Goal: Entertainment & Leisure: Consume media (video, audio)

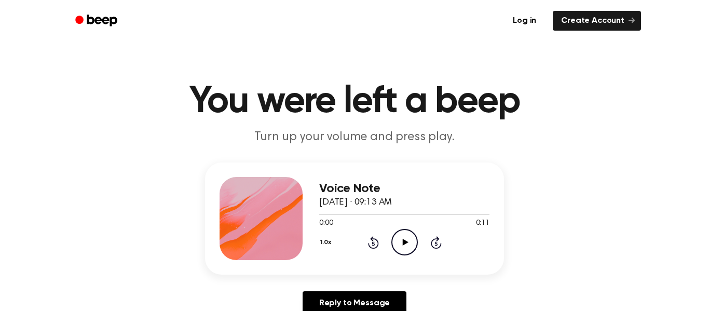
scroll to position [97, 0]
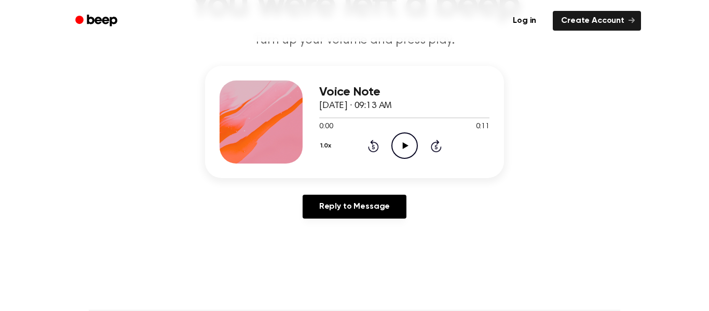
click at [401, 144] on icon "Play Audio" at bounding box center [405, 145] width 26 height 26
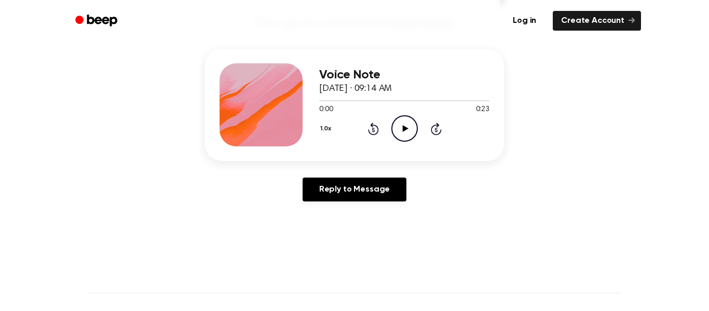
scroll to position [118, 0]
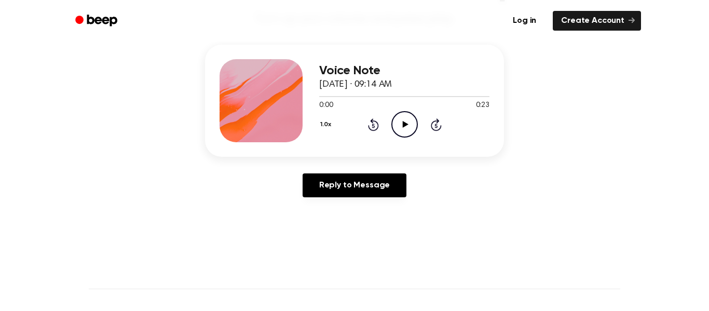
click at [400, 121] on icon "Play Audio" at bounding box center [405, 124] width 26 height 26
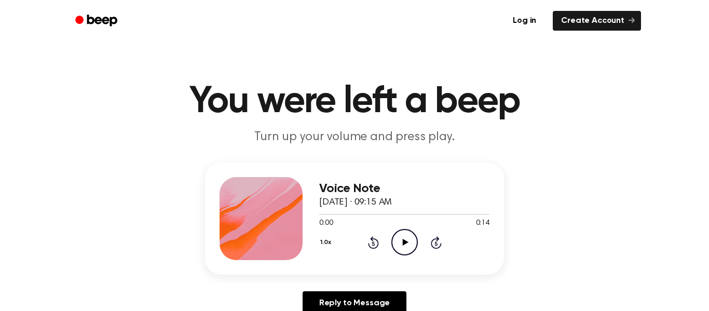
click at [406, 249] on icon "Play Audio" at bounding box center [405, 242] width 26 height 26
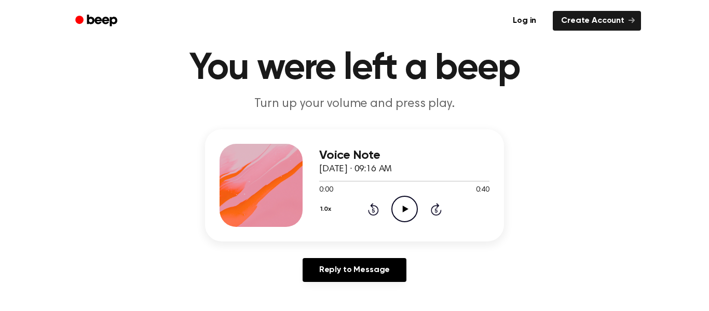
click at [409, 210] on icon "Play Audio" at bounding box center [405, 209] width 26 height 26
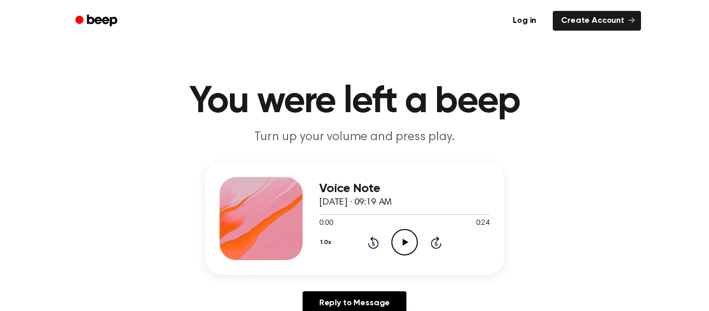
click at [403, 233] on icon "Play Audio" at bounding box center [405, 242] width 26 height 26
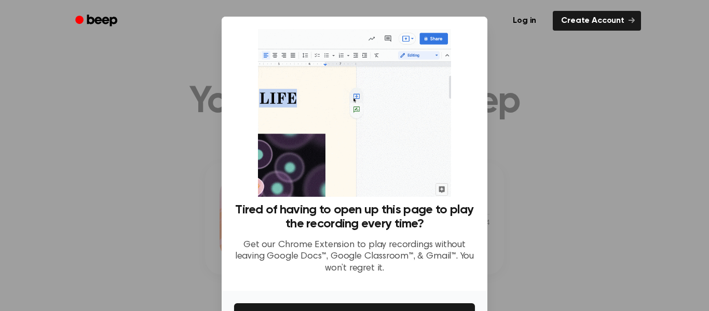
click at [559, 134] on div at bounding box center [354, 155] width 709 height 311
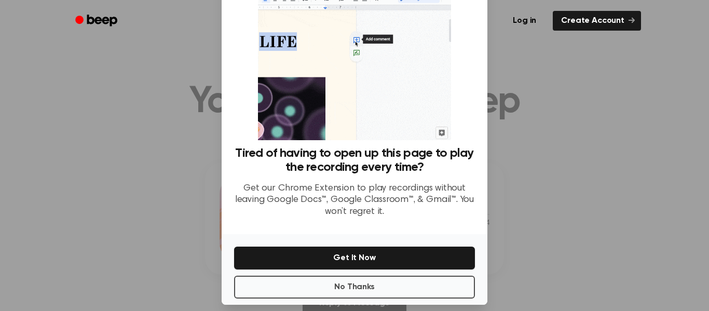
scroll to position [67, 0]
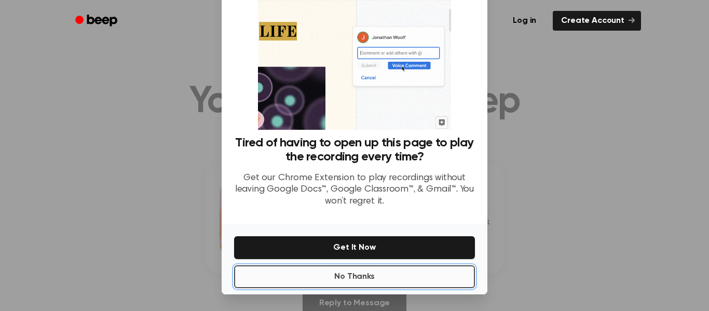
click at [391, 273] on button "No Thanks" at bounding box center [354, 276] width 241 height 23
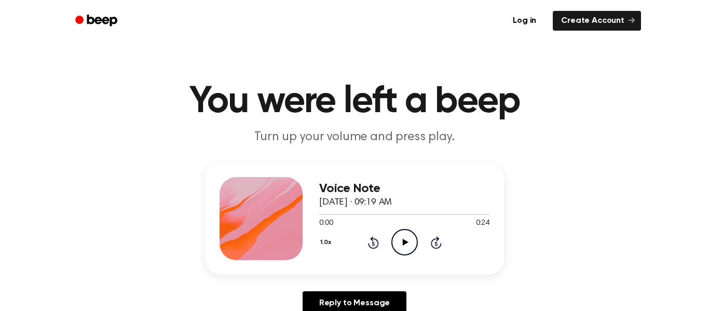
click at [402, 250] on icon "Play Audio" at bounding box center [405, 242] width 26 height 26
click at [406, 240] on icon "Play Audio" at bounding box center [405, 242] width 26 height 26
click at [412, 244] on icon "Play Audio" at bounding box center [405, 242] width 26 height 26
click at [405, 240] on icon at bounding box center [405, 242] width 6 height 7
click at [396, 237] on icon "Play Audio" at bounding box center [405, 242] width 26 height 26
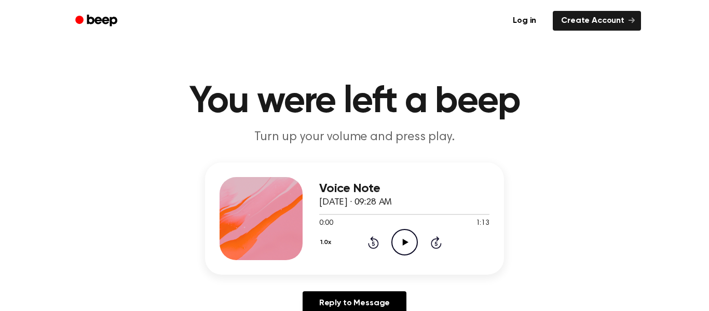
click at [402, 239] on icon at bounding box center [405, 242] width 6 height 7
click at [399, 239] on icon "Play Audio" at bounding box center [405, 242] width 26 height 26
click at [403, 238] on icon "Play Audio" at bounding box center [405, 242] width 26 height 26
click at [408, 237] on icon "Play Audio" at bounding box center [405, 242] width 26 height 26
click at [403, 237] on icon "Play Audio" at bounding box center [405, 242] width 26 height 26
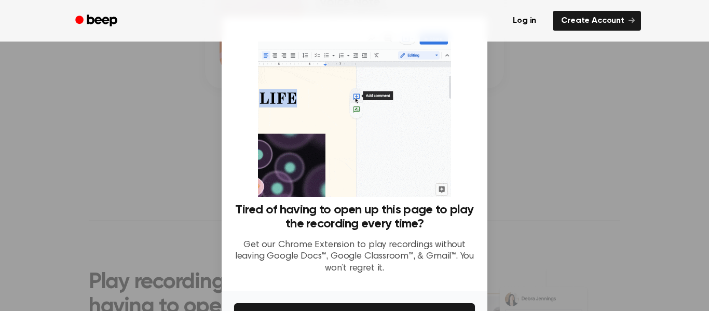
scroll to position [67, 0]
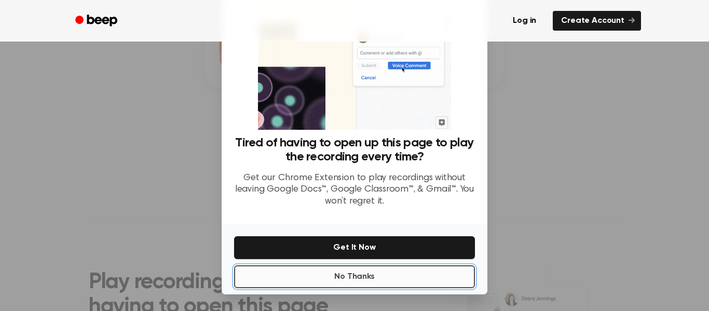
click at [398, 279] on button "No Thanks" at bounding box center [354, 276] width 241 height 23
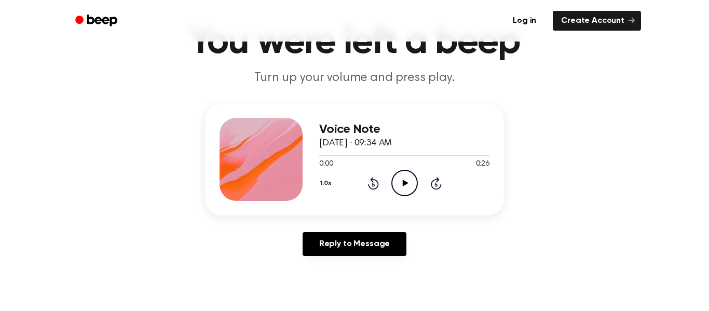
scroll to position [60, 0]
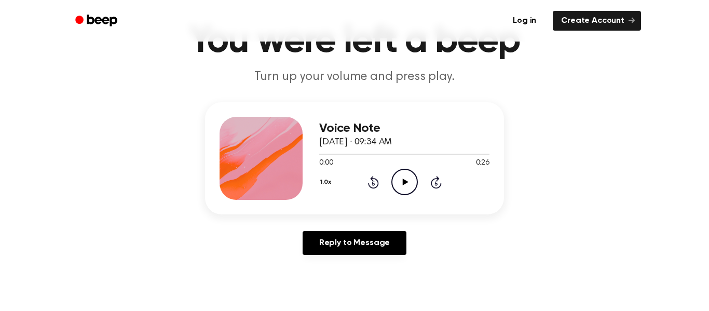
click at [400, 177] on icon "Play Audio" at bounding box center [405, 182] width 26 height 26
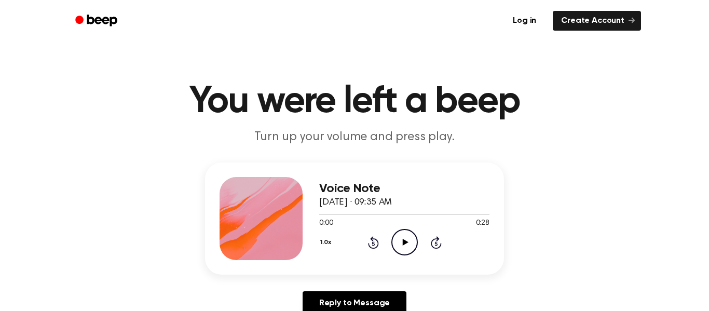
click at [401, 236] on icon "Play Audio" at bounding box center [405, 242] width 26 height 26
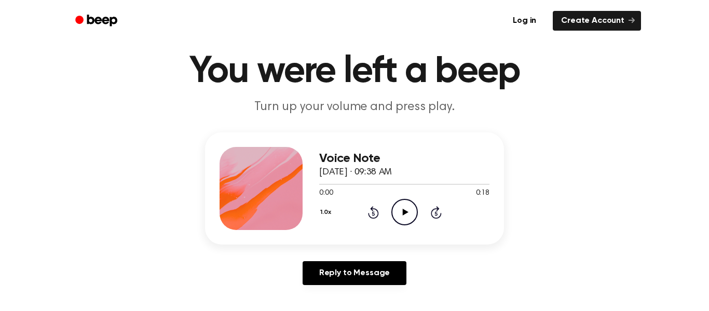
scroll to position [47, 0]
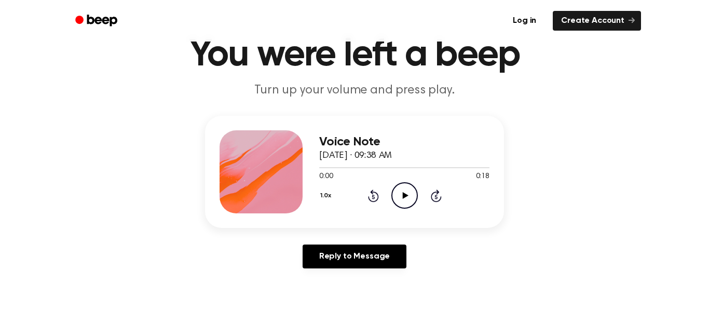
click at [408, 194] on icon "Play Audio" at bounding box center [405, 195] width 26 height 26
